Goal: Complete application form

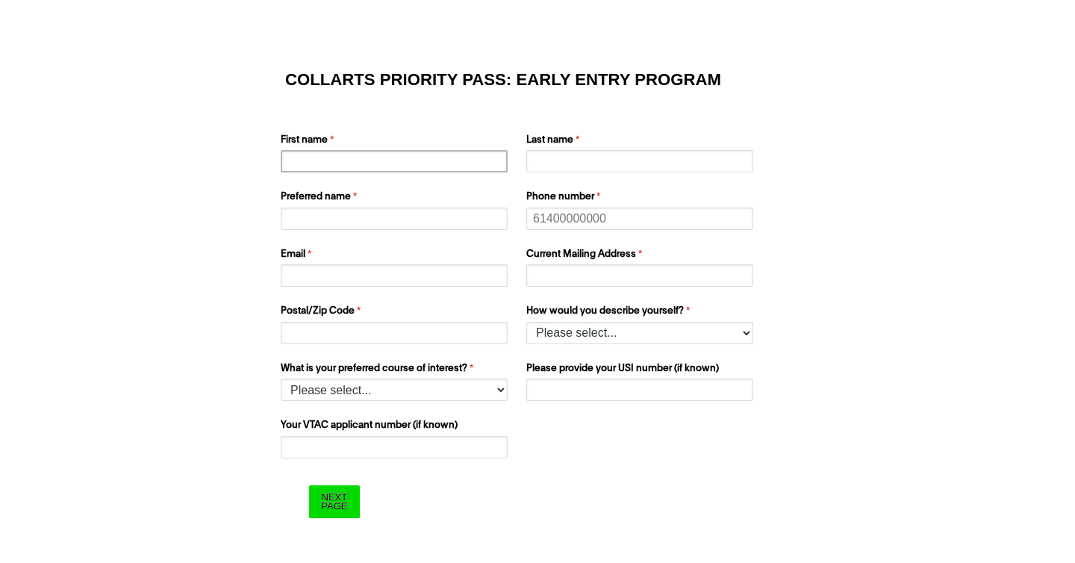
click at [403, 159] on input "First name" at bounding box center [394, 161] width 227 height 22
type input "Jesel"
type input "[PERSON_NAME]"
type input "Jesel"
type input "0434832803"
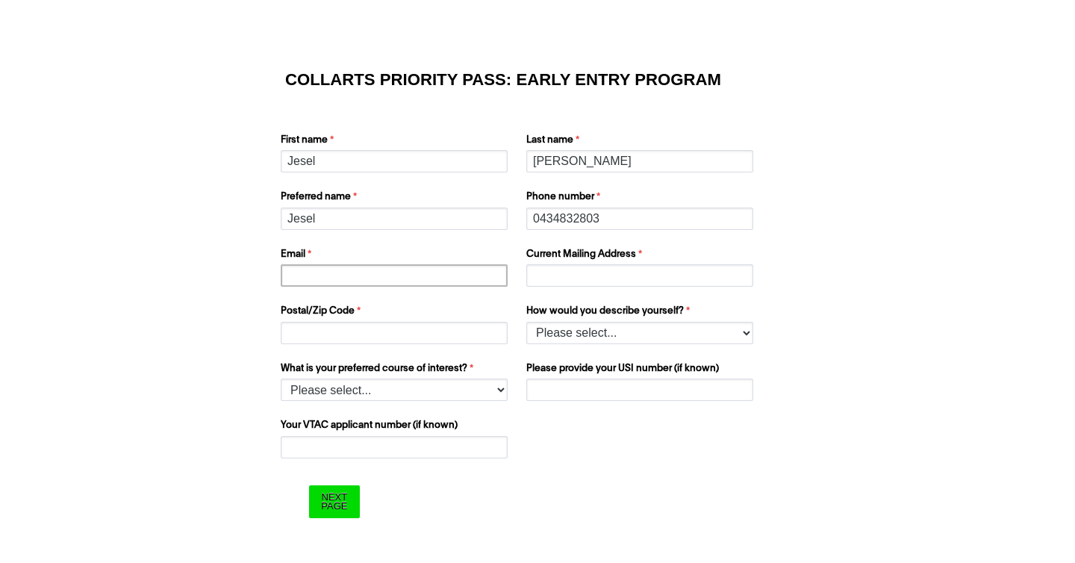
type input "[EMAIL_ADDRESS][DOMAIN_NAME]"
type input "[STREET_ADDRESS]"
type input "3977"
click at [416, 447] on input "Your VTAC applicant number (if known)" at bounding box center [394, 447] width 227 height 22
